Goal: Communication & Community: Share content

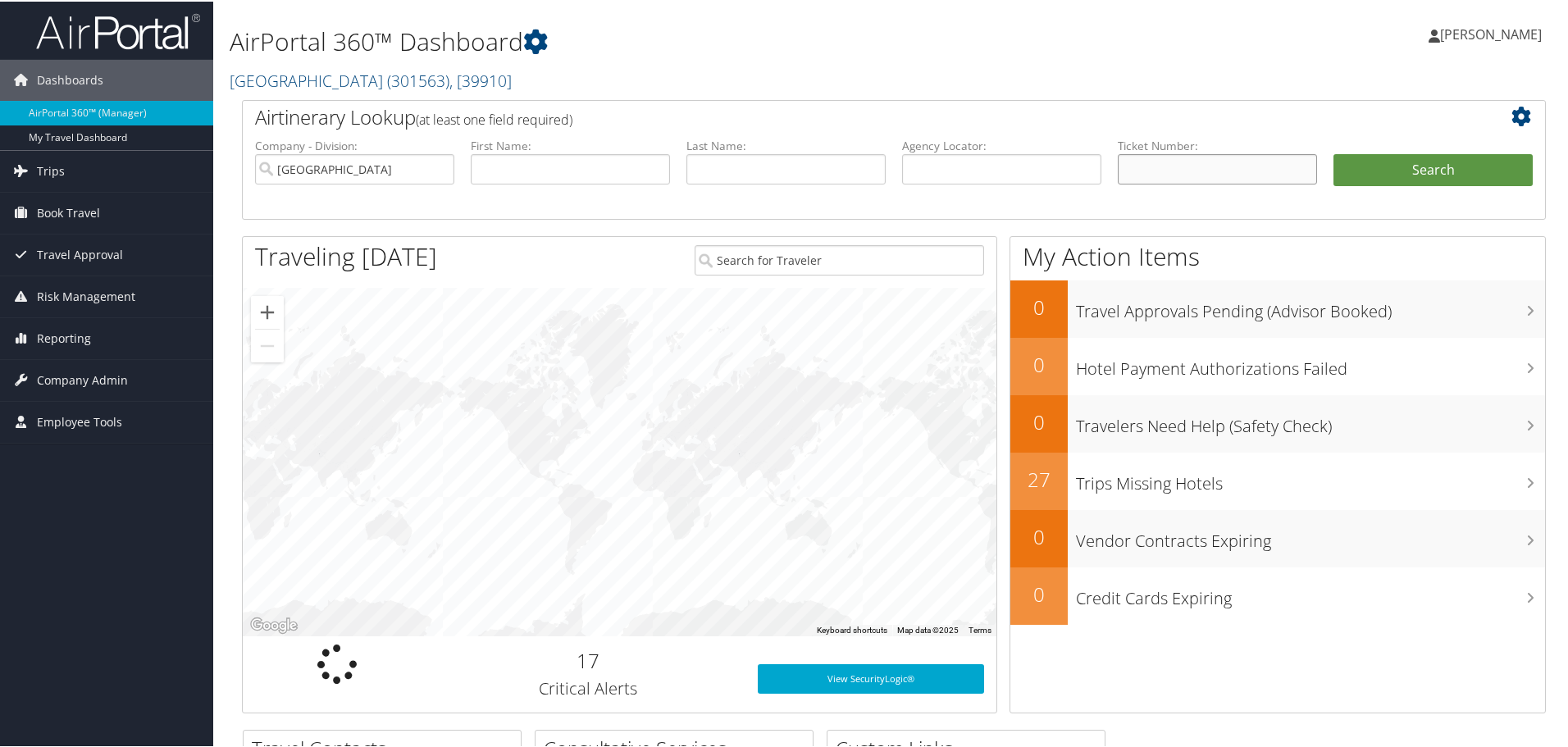
click at [1230, 162] on input "text" at bounding box center [1218, 167] width 200 height 31
paste input "0017309179154"
type input "0017309179154"
click at [1464, 161] on button "Search" at bounding box center [1433, 168] width 200 height 32
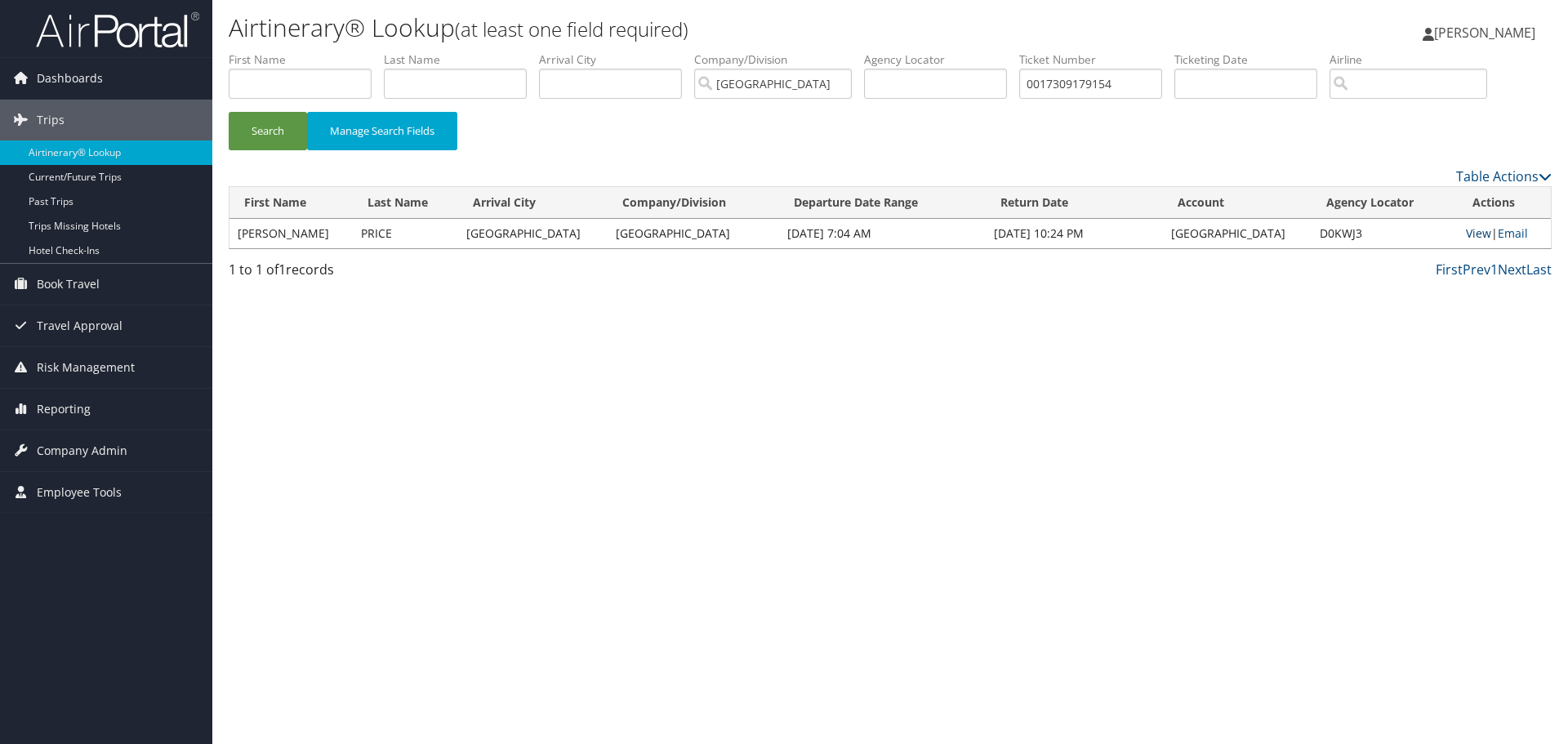
click at [1466, 233] on link "View" at bounding box center [1478, 233] width 25 height 16
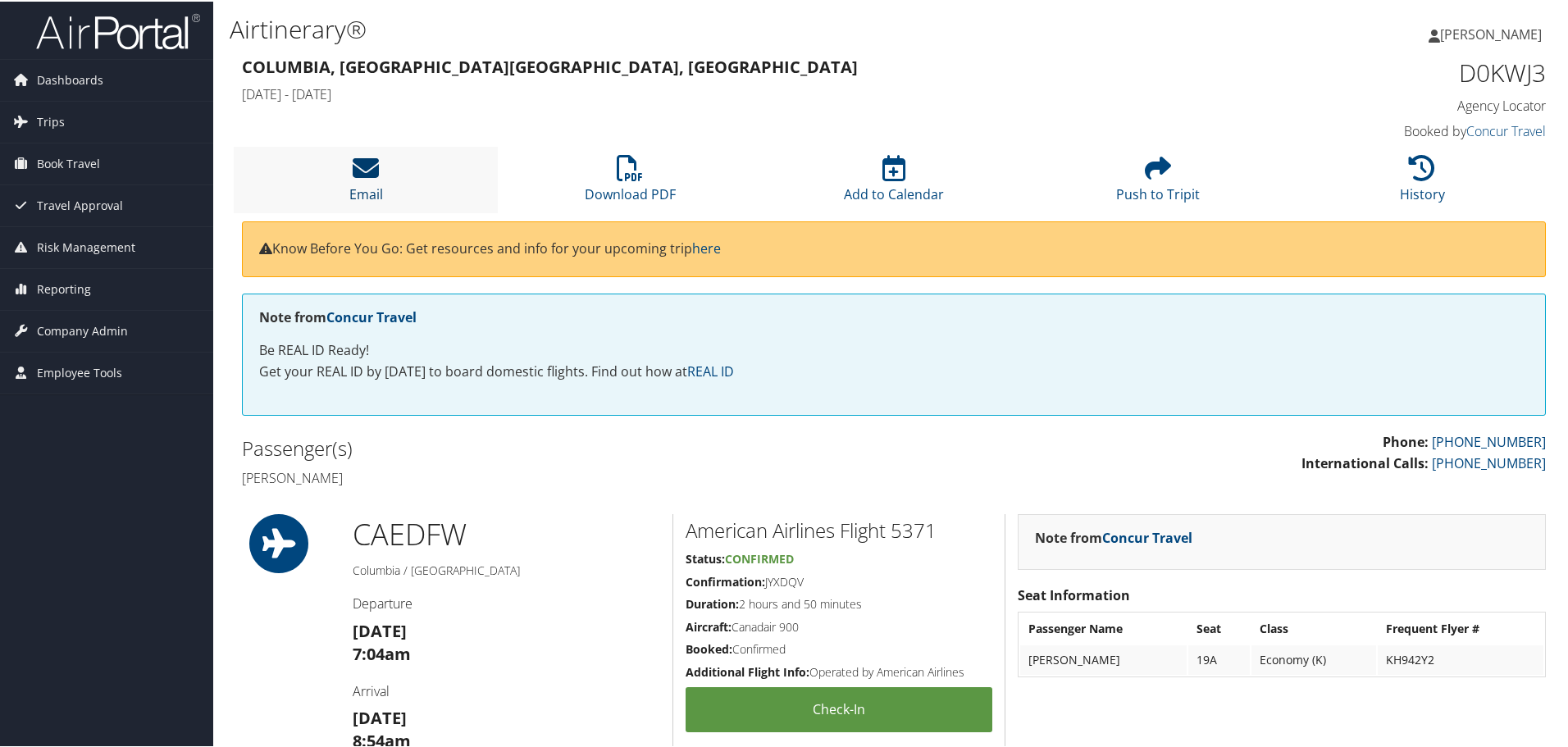
click at [367, 169] on icon at bounding box center [365, 166] width 26 height 26
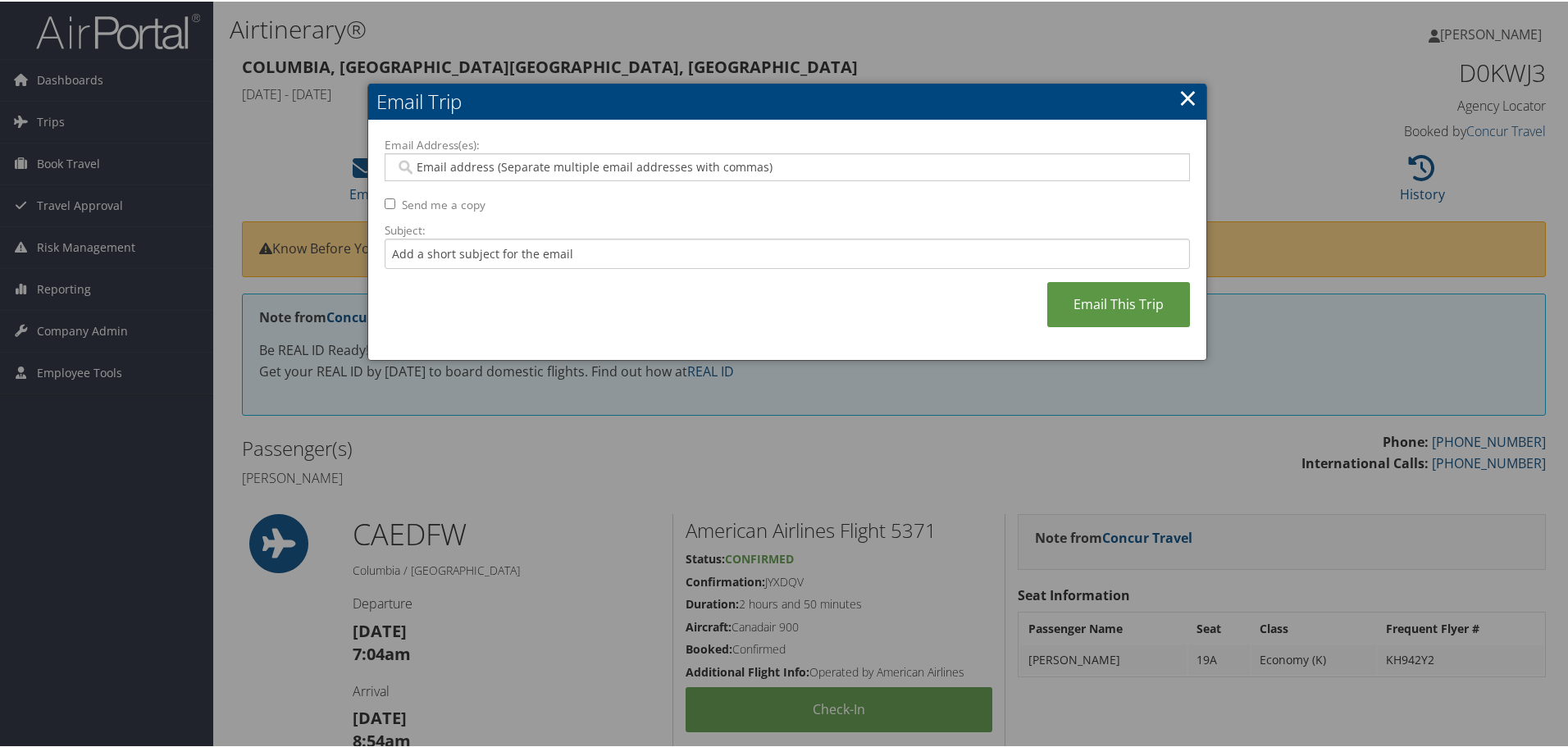
click at [489, 158] on input "Email Address(es):" at bounding box center [787, 165] width 783 height 17
type input "r"
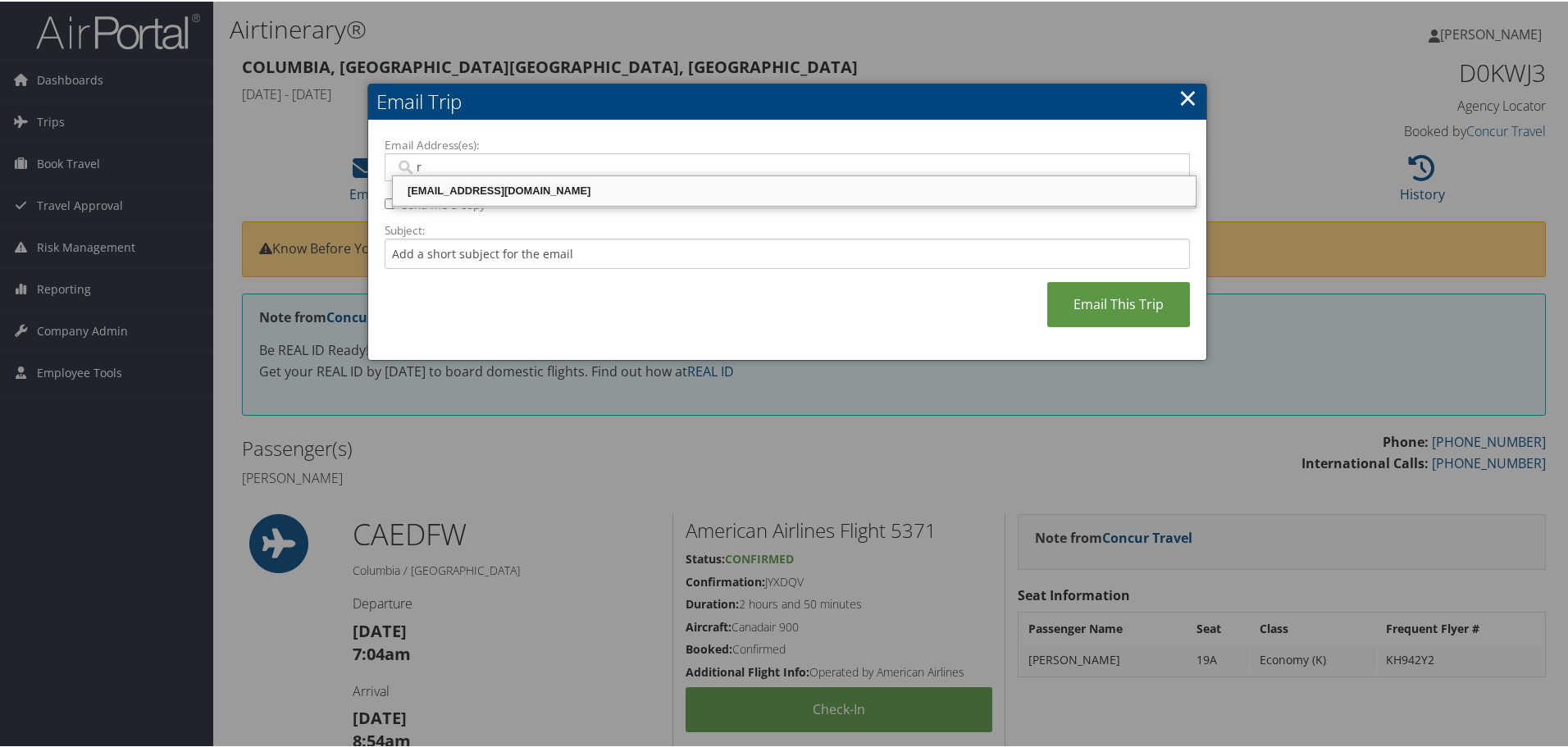
click at [461, 189] on div "[EMAIL_ADDRESS][DOMAIN_NAME]" at bounding box center [794, 190] width 798 height 17
type input "[EMAIL_ADDRESS][DOMAIN_NAME]"
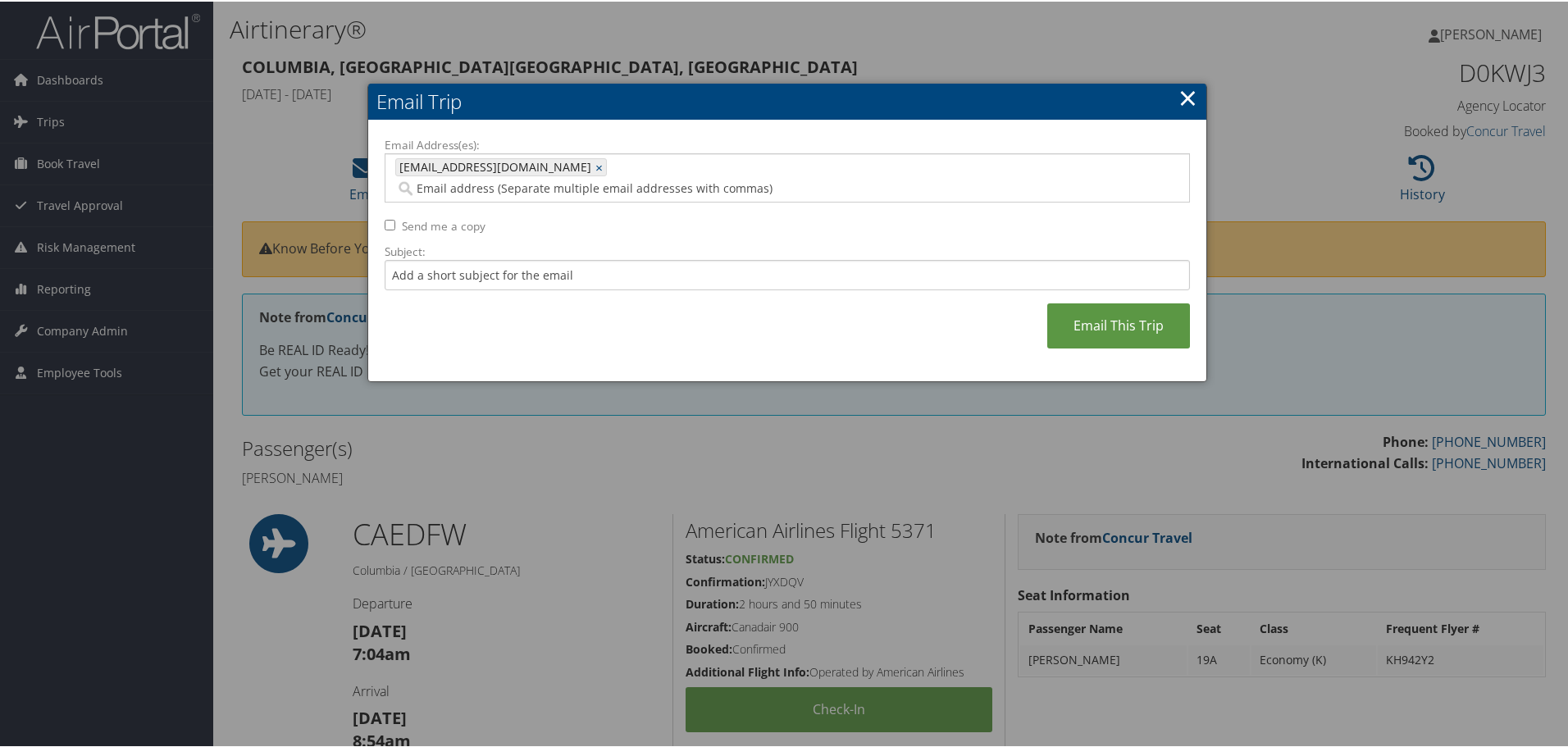
click at [438, 216] on label "Send me a copy" at bounding box center [444, 225] width 83 height 17
click at [396, 218] on input "Send me a copy" at bounding box center [390, 224] width 11 height 11
checkbox input "true"
click at [1101, 301] on link "Email This Trip" at bounding box center [1119, 324] width 142 height 45
